Goal: Information Seeking & Learning: Learn about a topic

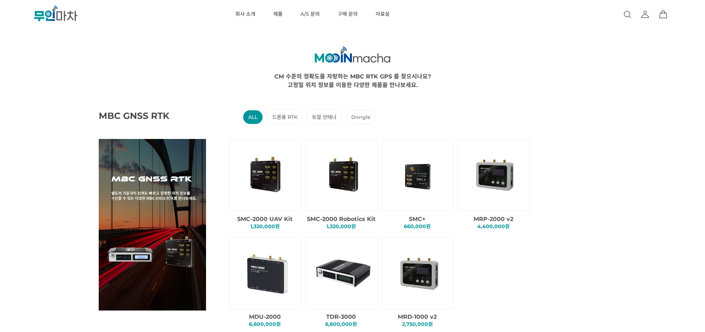
click at [63, 9] on icon ".cls-1 { fill: url(#linear-gradient-2); } .cls-2 { fill: url(#linear-gradient-6…" at bounding box center [55, 13] width 107 height 16
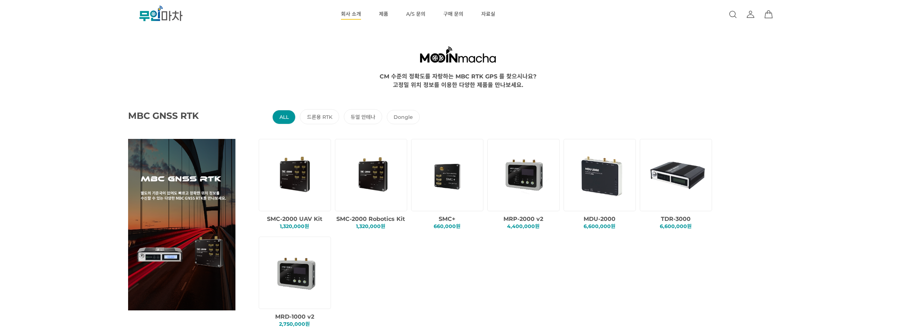
click at [358, 14] on link "회사 소개" at bounding box center [351, 14] width 20 height 29
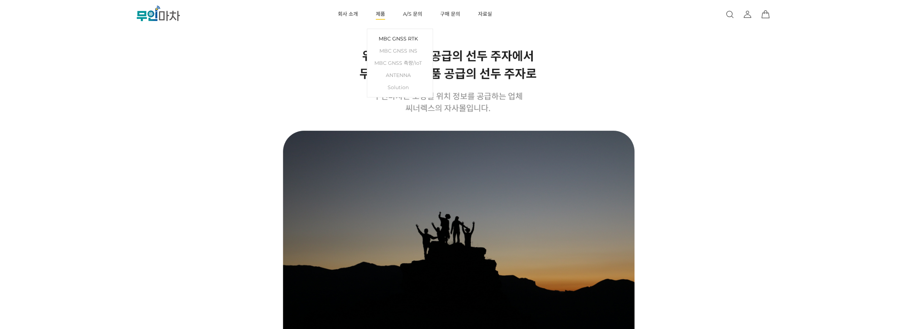
click at [391, 39] on link "MBC GNSS RTK" at bounding box center [400, 39] width 58 height 12
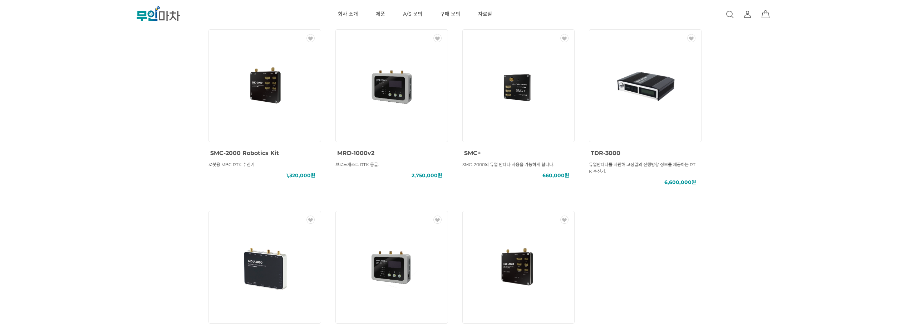
scroll to position [393, 0]
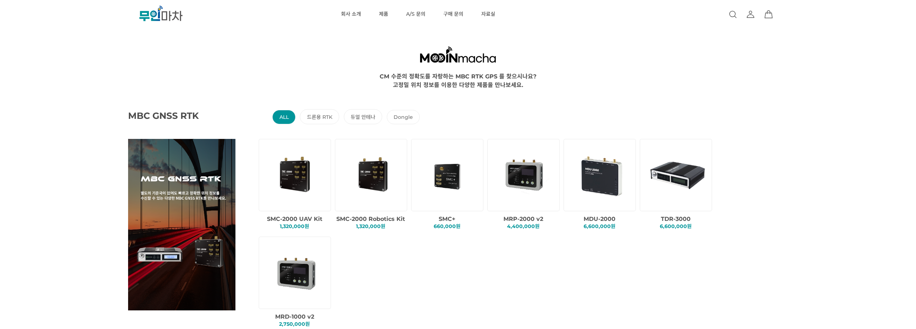
click at [170, 14] on icon ".cls-1 { fill: url(#linear-gradient-2); } .cls-2 { fill: url(#linear-gradient-6…" at bounding box center [160, 13] width 107 height 16
click at [357, 13] on link "회사 소개" at bounding box center [351, 14] width 20 height 29
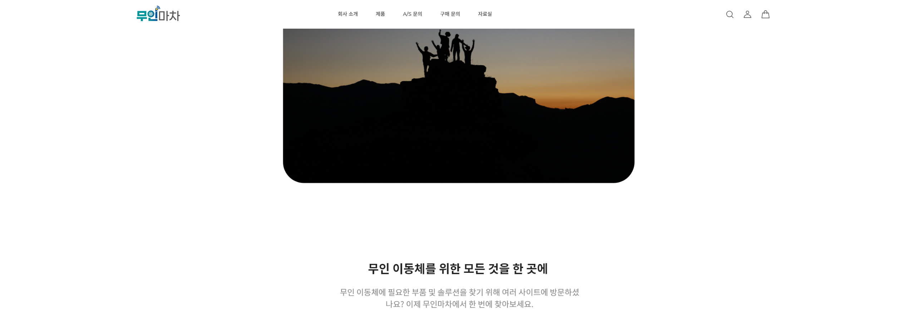
scroll to position [107, 0]
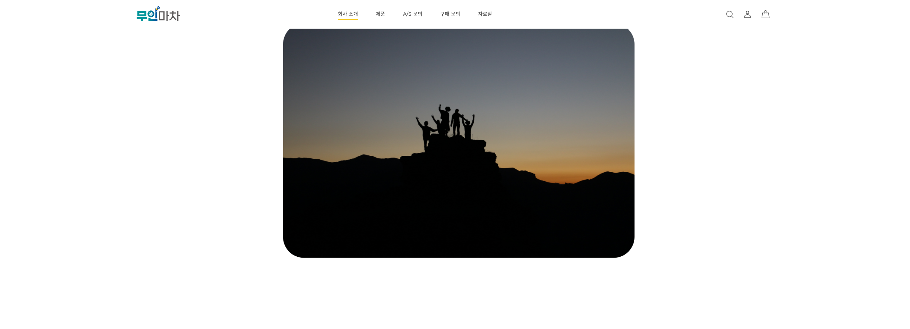
click at [346, 16] on link "회사 소개" at bounding box center [348, 14] width 20 height 29
